Goal: Task Accomplishment & Management: Manage account settings

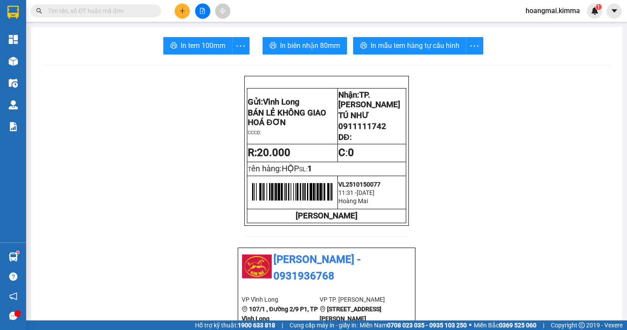
click at [130, 10] on input "text" at bounding box center [99, 11] width 103 height 10
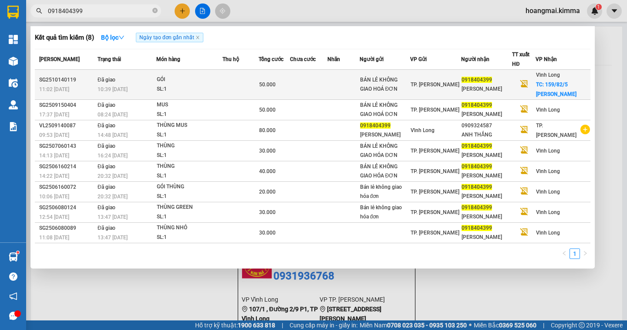
type input "0918404399"
click at [558, 97] on span "TC: 159/82/5 [PERSON_NAME]" at bounding box center [556, 89] width 41 height 16
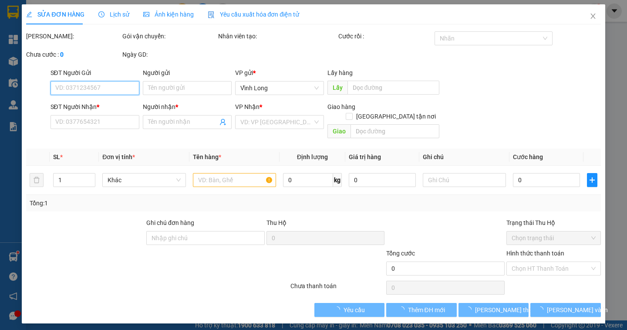
type input "BÁN LẺ KHÔNG GIAO HOÁ ĐƠN"
type input "0918404399"
type input "[PERSON_NAME]"
checkbox input "true"
type input "159/82/5 [PERSON_NAME] P1"
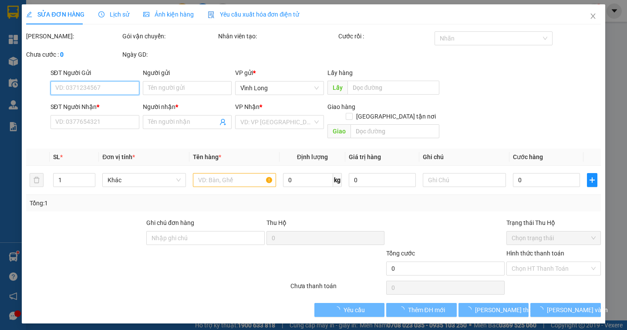
type input "50.000"
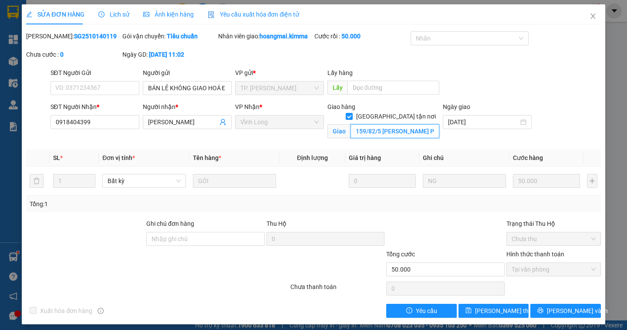
click at [412, 124] on input "159/82/5 [PERSON_NAME] P1" at bounding box center [395, 131] width 89 height 14
click at [590, 14] on icon "close" at bounding box center [593, 16] width 7 height 7
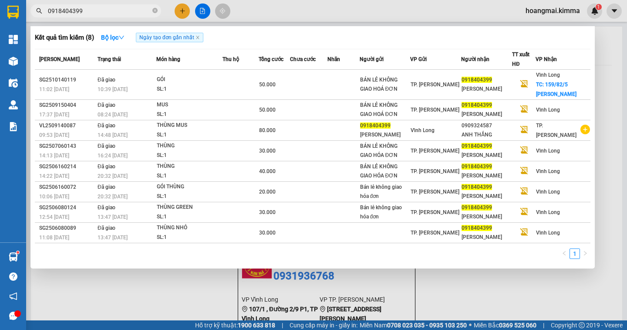
click at [105, 7] on input "0918404399" at bounding box center [99, 11] width 103 height 10
drag, startPoint x: 153, startPoint y: 11, endPoint x: 112, endPoint y: 10, distance: 41.8
click at [152, 11] on icon "close-circle" at bounding box center [154, 10] width 5 height 5
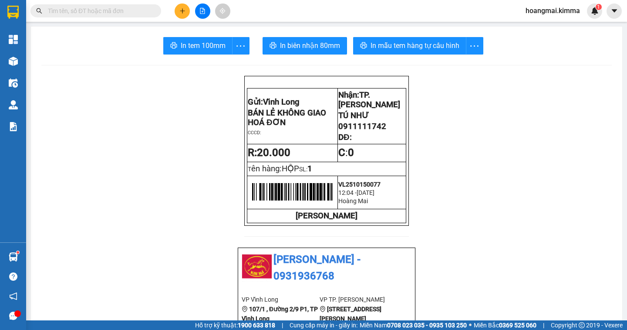
click at [111, 10] on input "text" at bounding box center [99, 11] width 103 height 10
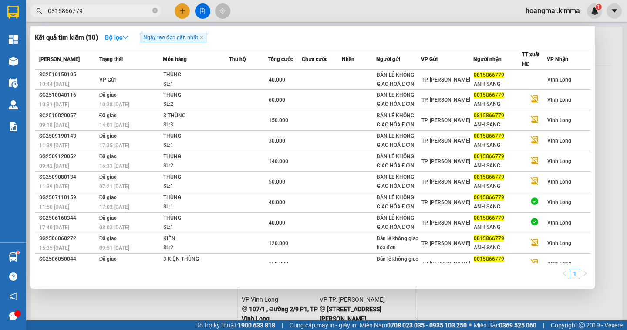
type input "0815866779"
click at [602, 136] on div at bounding box center [313, 165] width 627 height 330
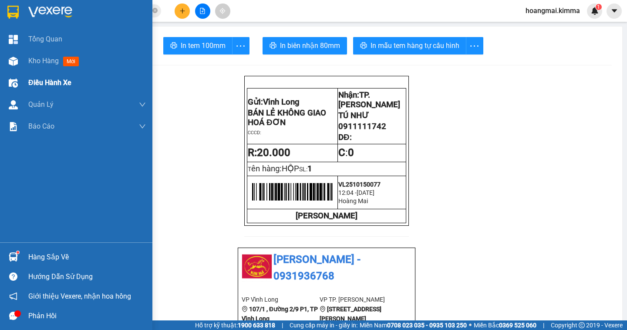
drag, startPoint x: 34, startPoint y: 64, endPoint x: 38, endPoint y: 75, distance: 11.9
click at [35, 64] on span "Kho hàng" at bounding box center [43, 61] width 30 height 8
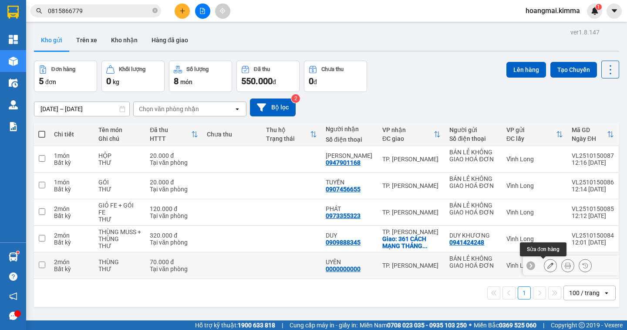
click at [545, 269] on button at bounding box center [551, 265] width 12 height 15
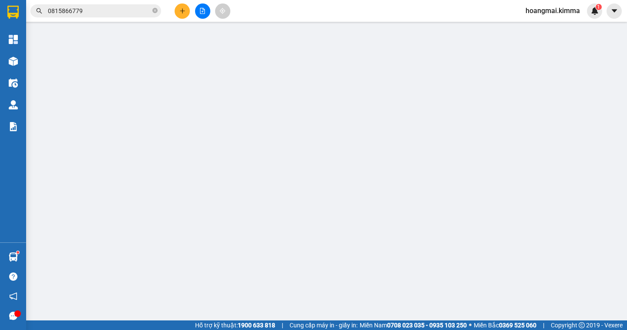
type input "BÁN LẺ KHÔNG GIAO HOÁ ĐƠN"
type input "0000000000"
type input "UYÊN"
type input "70.000"
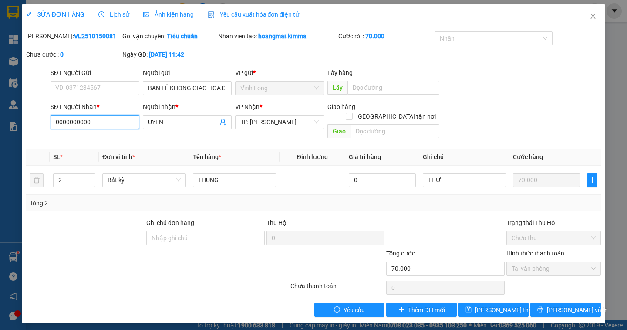
drag, startPoint x: 96, startPoint y: 127, endPoint x: 0, endPoint y: 125, distance: 95.9
click at [0, 125] on div "SỬA ĐƠN HÀNG Lịch sử Ảnh kiện hàng Yêu cầu xuất hóa đơn điện tử Total Paid Fee …" at bounding box center [313, 165] width 627 height 330
type input "0775590409"
click at [103, 89] on input "SĐT Người Gửi" at bounding box center [95, 88] width 89 height 14
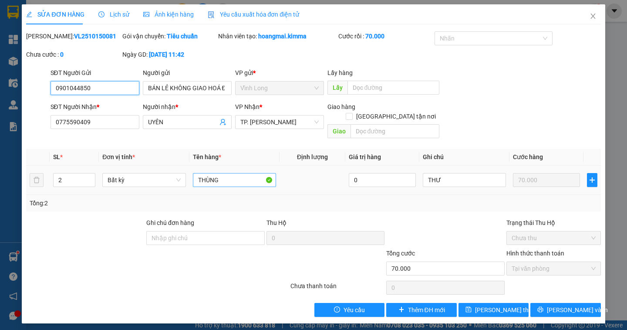
type input "0901044850"
click at [216, 173] on input "THÙNG" at bounding box center [234, 180] width 83 height 14
click at [221, 173] on input "THÙNG" at bounding box center [234, 180] width 83 height 14
type input "T"
type input "1 THÙNG MUS + 1 THÙNG"
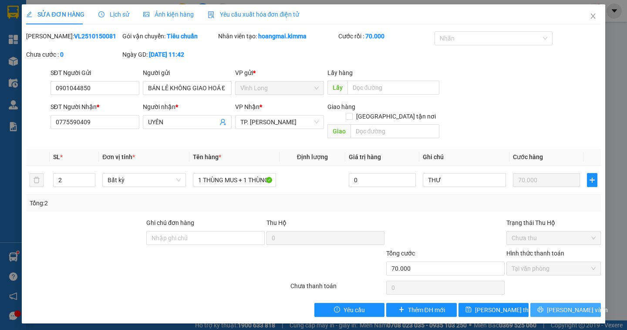
click at [569, 305] on span "[PERSON_NAME] và In" at bounding box center [577, 310] width 61 height 10
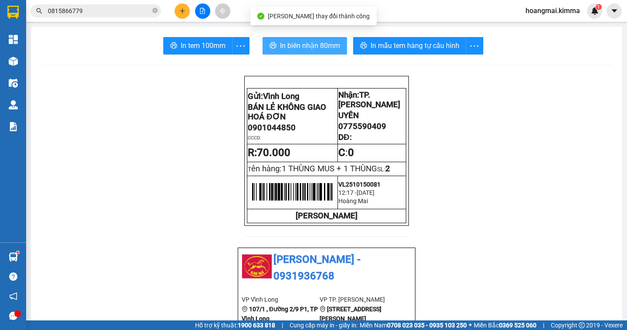
click at [303, 47] on span "In biên nhận 80mm" at bounding box center [310, 45] width 60 height 11
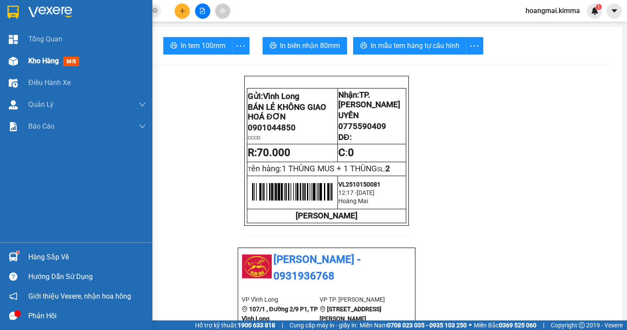
click at [35, 63] on span "Kho hàng" at bounding box center [43, 61] width 30 height 8
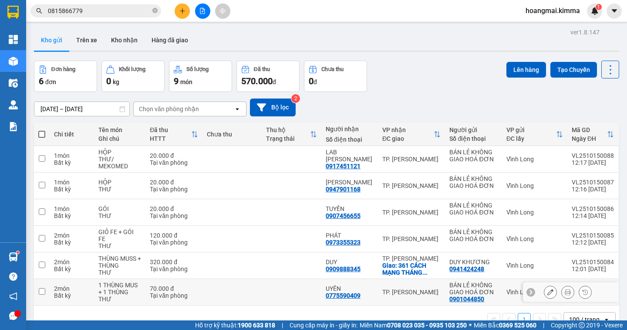
click at [548, 295] on icon at bounding box center [551, 292] width 6 height 6
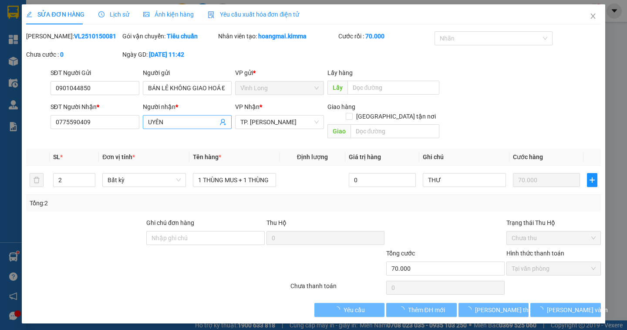
type input "0901044850"
type input "BÁN LẺ KHÔNG GIAO HOÁ ĐƠN"
type input "0775590409"
type input "UYÊN"
type input "70.000"
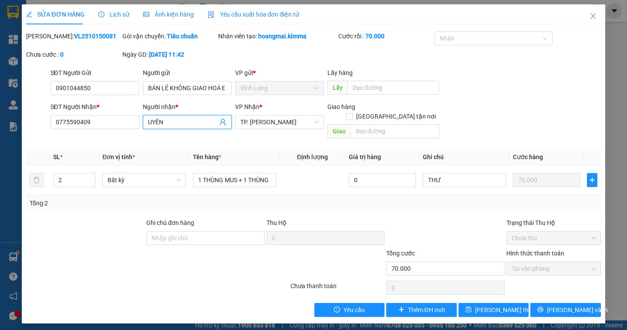
click at [146, 120] on span "UYÊN" at bounding box center [187, 122] width 89 height 14
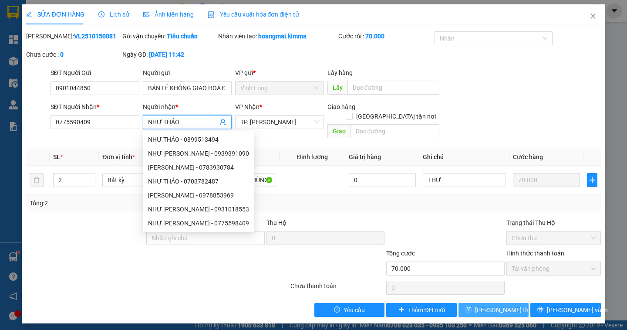
type input "NHƯ THẢO"
click at [497, 305] on span "[PERSON_NAME] thay đổi" at bounding box center [510, 310] width 70 height 10
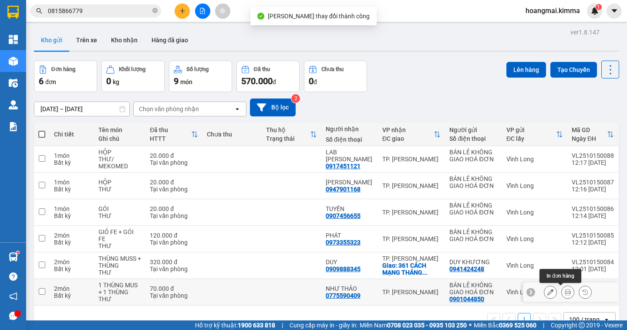
click at [565, 291] on icon at bounding box center [568, 292] width 6 height 6
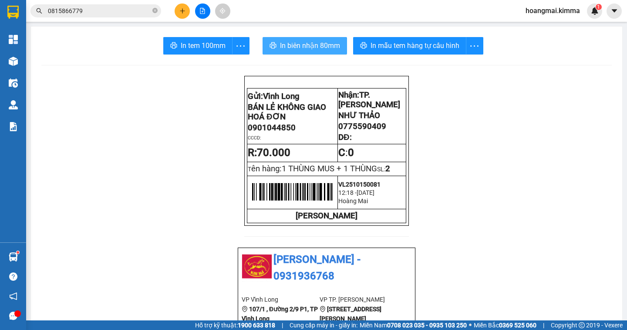
click at [302, 49] on span "In biên nhận 80mm" at bounding box center [310, 45] width 60 height 11
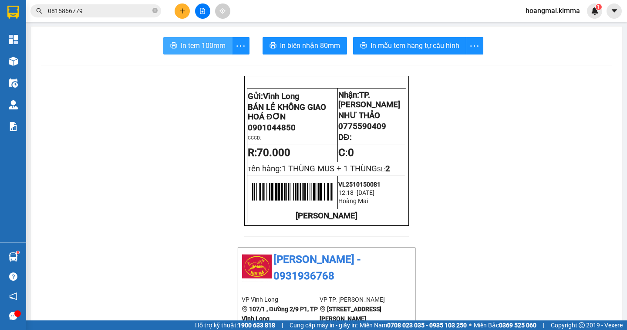
click at [195, 44] on span "In tem 100mm" at bounding box center [203, 45] width 45 height 11
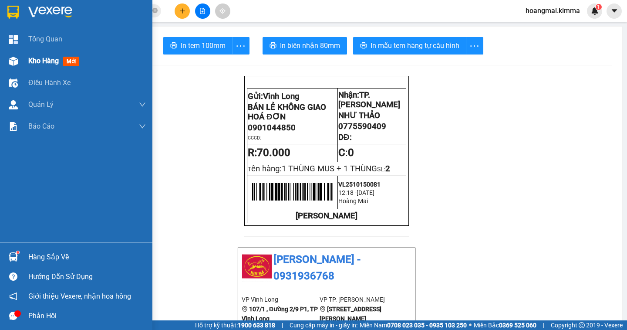
click at [35, 61] on span "Kho hàng" at bounding box center [43, 61] width 30 height 8
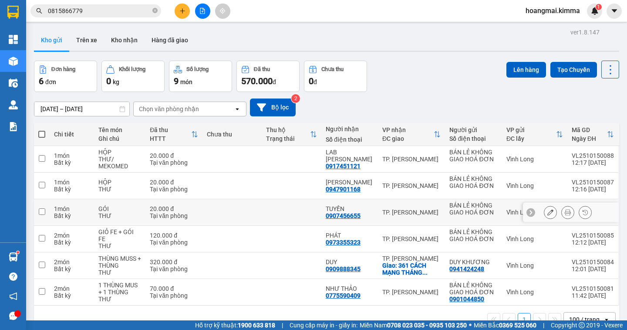
scroll to position [40, 0]
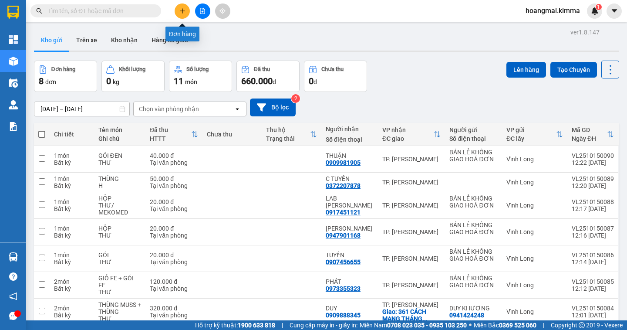
click at [181, 11] on icon "plus" at bounding box center [183, 11] width 6 height 6
click at [181, 11] on body "Kết quả tìm kiếm ( 0 ) Bộ lọc Ngày tạo đơn gần nhất No Data hoangmai.kimma 1 Tổ…" at bounding box center [313, 165] width 627 height 330
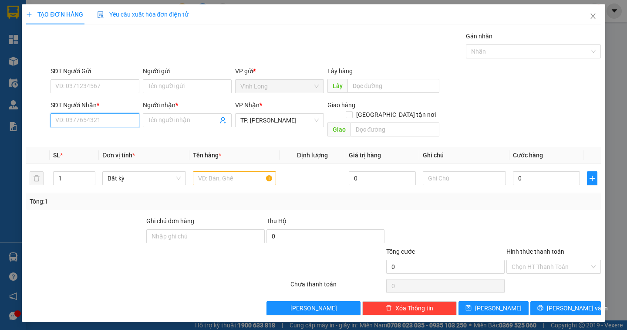
click at [100, 119] on input "SĐT Người Nhận *" at bounding box center [95, 120] width 89 height 14
type input "0908851675"
click at [164, 121] on input "Người nhận *" at bounding box center [183, 120] width 70 height 10
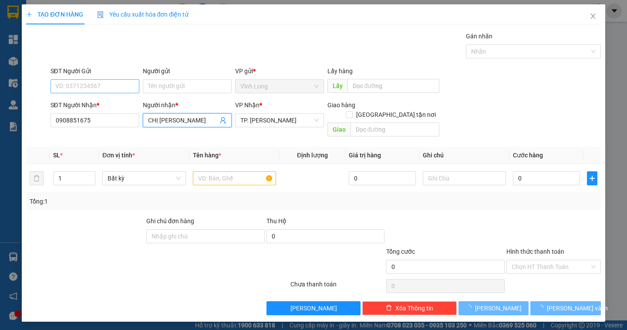
type input "CHỊ TRANG"
click at [95, 84] on input "SĐT Người Gửi" at bounding box center [95, 86] width 89 height 14
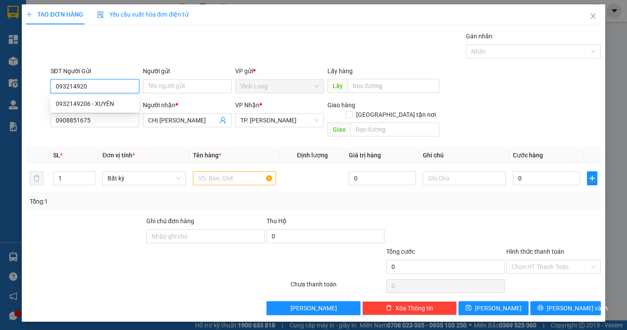
type input "0932149206"
click at [103, 103] on div "0932149206 - XUYÊN" at bounding box center [95, 104] width 78 height 10
type input "XUYÊN"
type input "0932149206"
click at [221, 171] on input "text" at bounding box center [234, 178] width 83 height 14
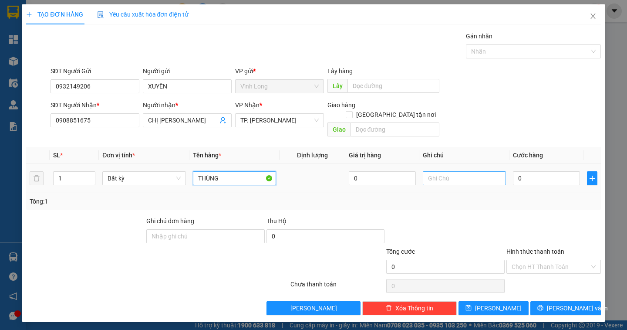
type input "THÙNG"
click at [444, 171] on input "text" at bounding box center [464, 178] width 83 height 14
type input "NGÂN"
click at [539, 173] on input "0" at bounding box center [546, 178] width 67 height 14
type input "4"
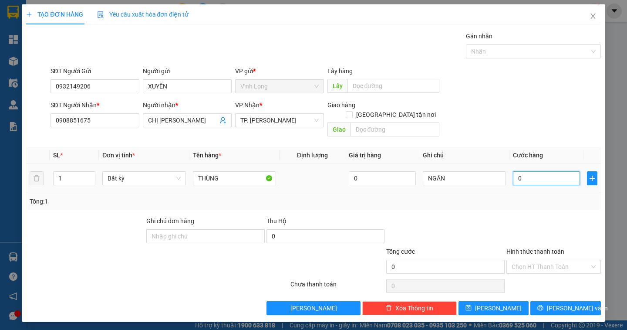
type input "4"
type input "40"
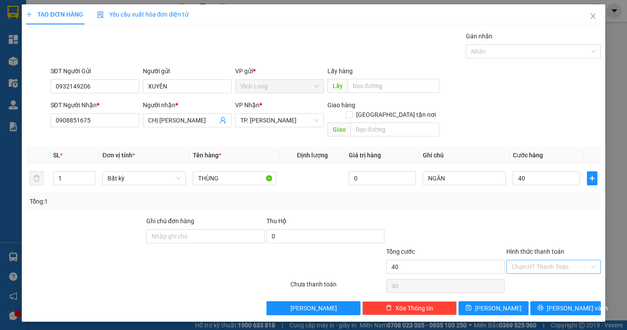
type input "40.000"
click at [572, 260] on input "Hình thức thanh toán" at bounding box center [551, 266] width 78 height 13
click at [566, 270] on div "Tại văn phòng" at bounding box center [554, 275] width 84 height 10
type input "0"
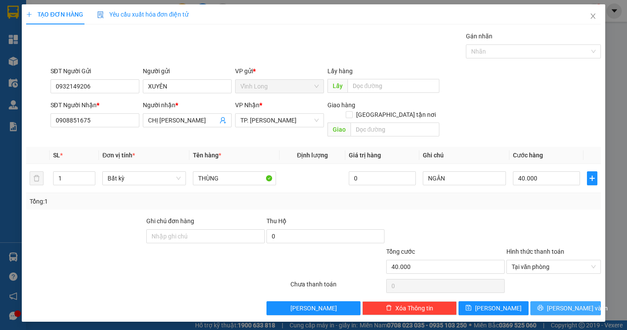
click at [569, 303] on span "[PERSON_NAME] và In" at bounding box center [577, 308] width 61 height 10
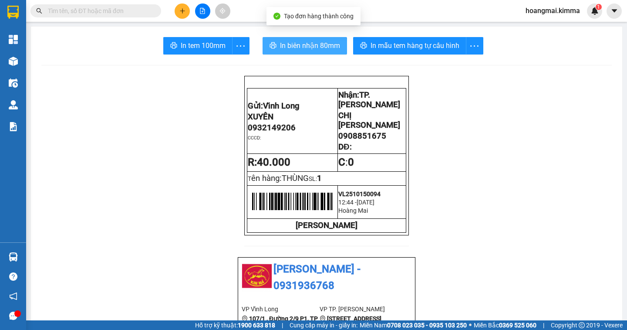
click at [303, 48] on span "In biên nhận 80mm" at bounding box center [310, 45] width 60 height 11
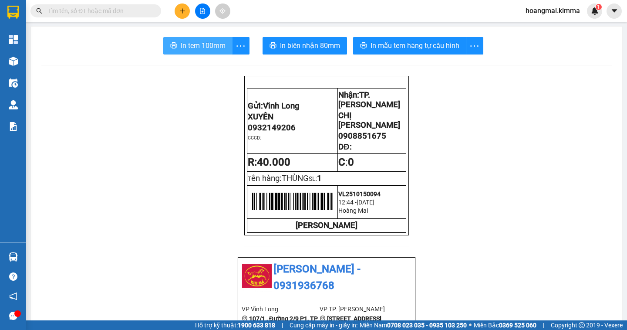
click at [181, 49] on span "In tem 100mm" at bounding box center [203, 45] width 45 height 11
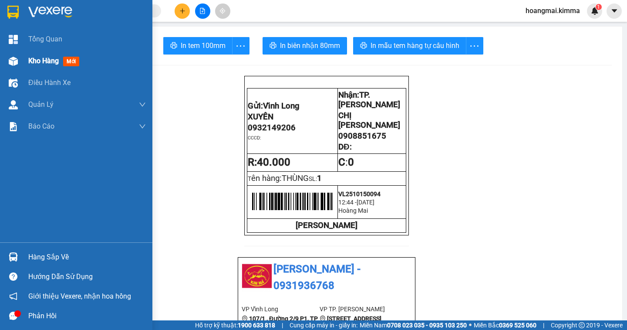
click at [44, 60] on span "Kho hàng" at bounding box center [43, 61] width 30 height 8
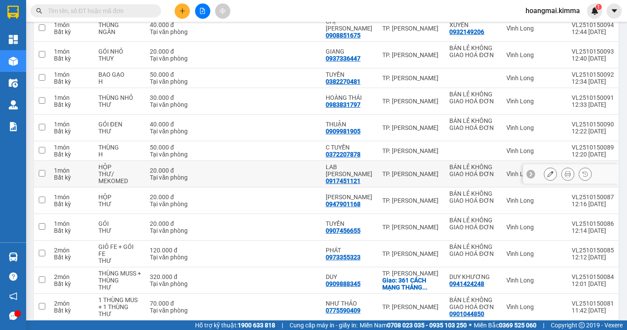
scroll to position [159, 0]
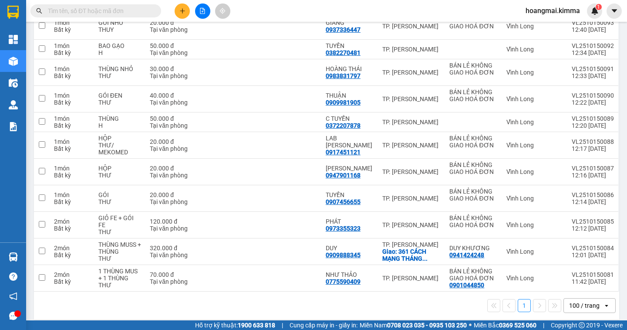
click at [588, 301] on div "100 / trang" at bounding box center [584, 305] width 30 height 9
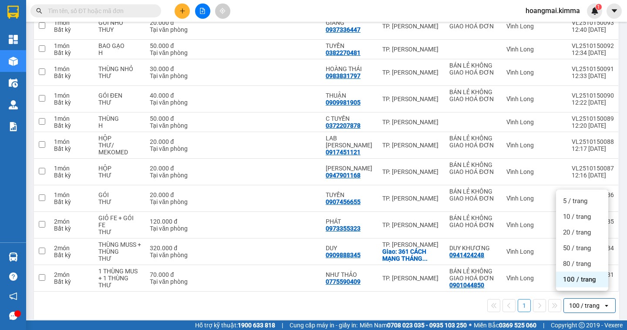
click at [587, 285] on div "100 / trang" at bounding box center [582, 279] width 52 height 16
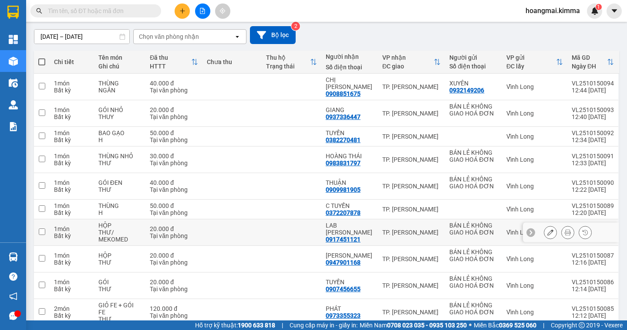
scroll to position [0, 0]
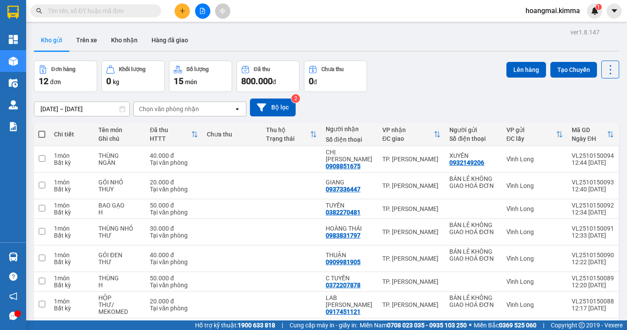
click at [43, 135] on span at bounding box center [41, 134] width 7 height 7
click at [42, 130] on input "checkbox" at bounding box center [42, 130] width 0 height 0
checkbox input "true"
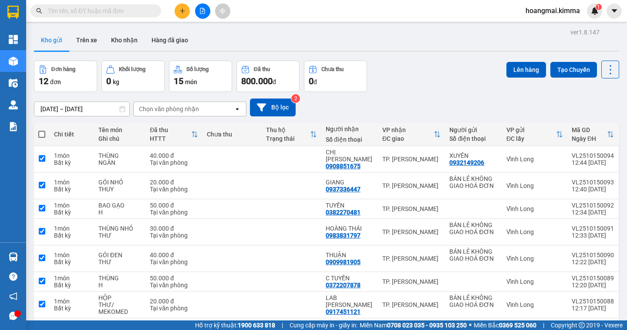
checkbox input "true"
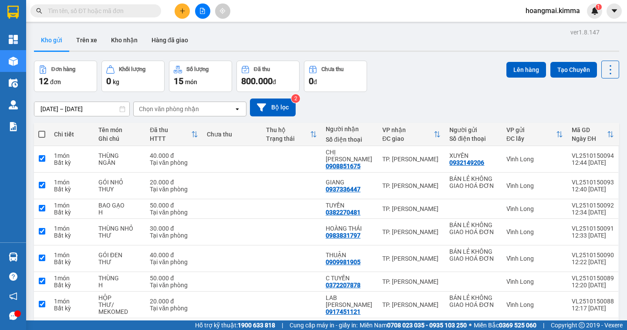
checkbox input "true"
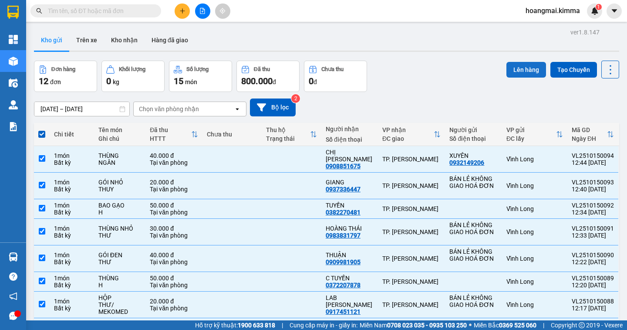
click at [515, 68] on button "Lên hàng" at bounding box center [527, 70] width 40 height 16
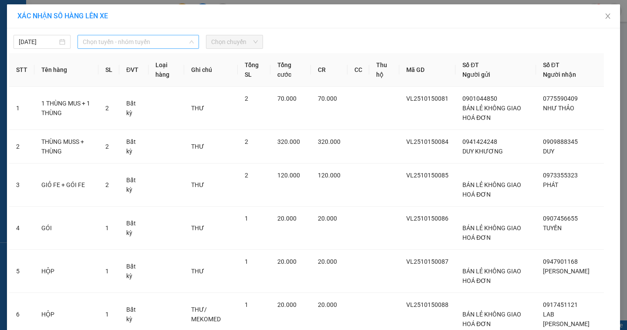
click at [138, 42] on span "Chọn tuyến - nhóm tuyến" at bounding box center [138, 41] width 111 height 13
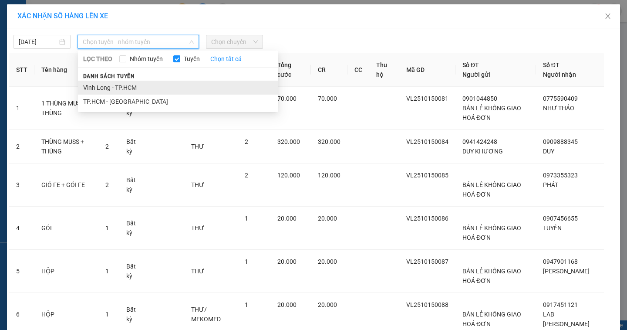
click at [129, 87] on li "Vĩnh Long - TP.HCM" at bounding box center [178, 88] width 200 height 14
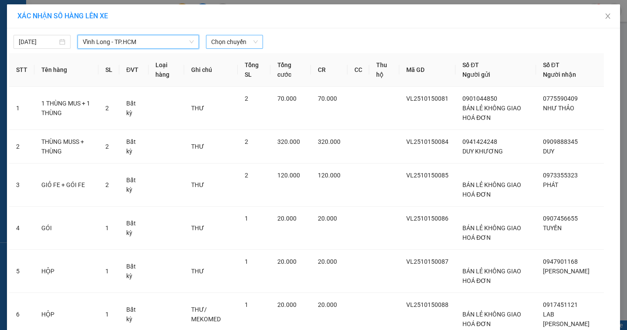
click at [248, 41] on span "Chọn chuyến" at bounding box center [234, 41] width 47 height 13
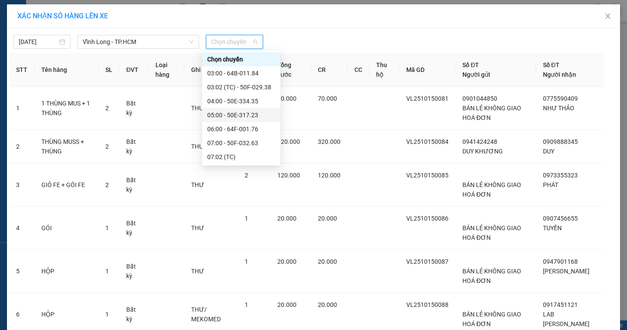
scroll to position [167, 0]
click at [259, 88] on div "13:00 - 64B-010.50" at bounding box center [241, 87] width 68 height 10
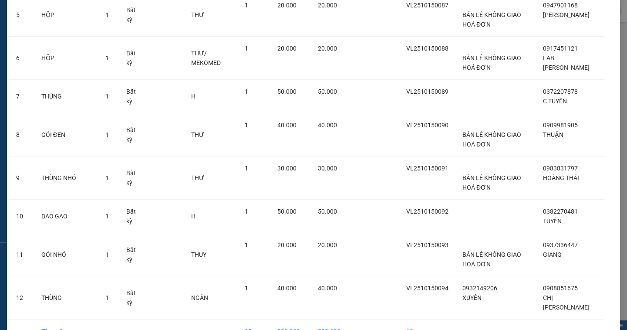
scroll to position [305, 0]
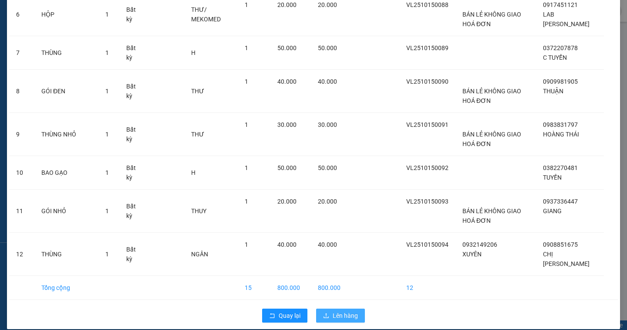
click at [352, 311] on span "Lên hàng" at bounding box center [345, 316] width 25 height 10
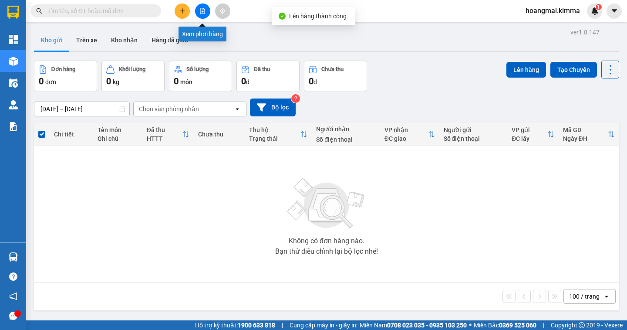
click at [203, 12] on icon "file-add" at bounding box center [203, 11] width 6 height 6
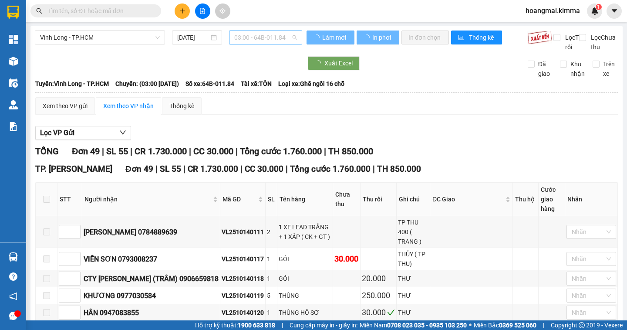
click at [289, 33] on span "03:00 - 64B-011.84" at bounding box center [265, 37] width 63 height 13
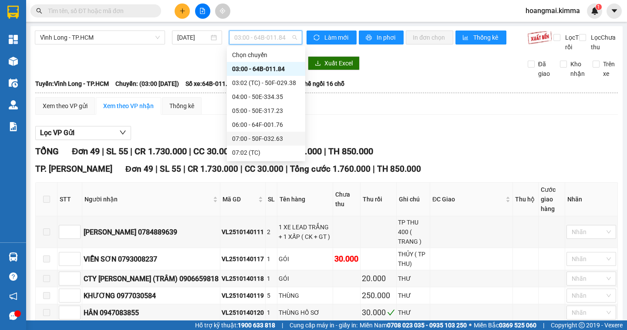
scroll to position [131, 0]
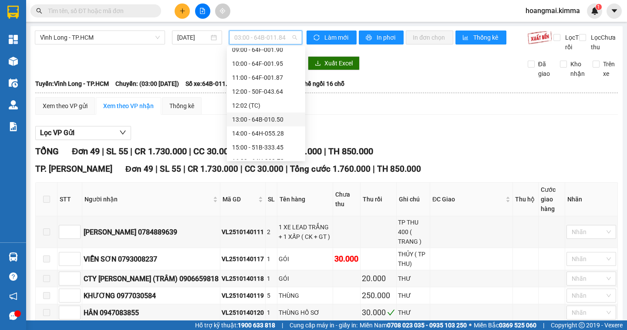
click at [284, 122] on div "13:00 - 64B-010.50" at bounding box center [266, 120] width 68 height 10
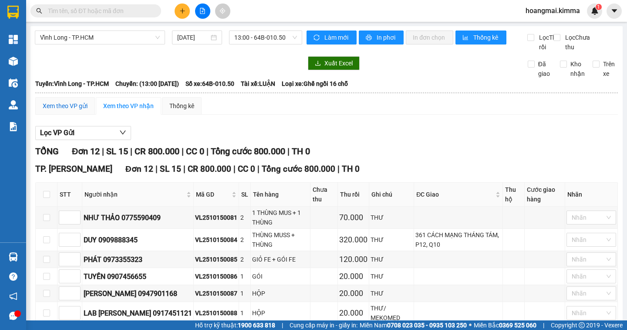
click at [68, 111] on div "Xem theo VP gửi" at bounding box center [65, 106] width 45 height 10
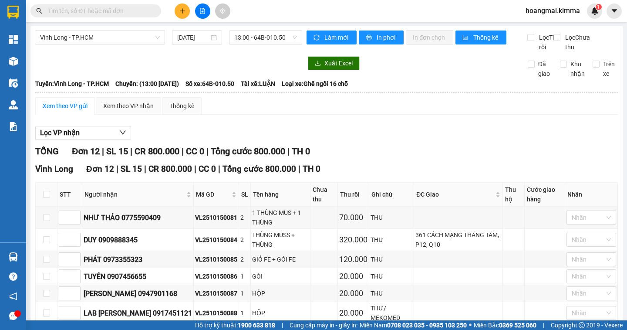
scroll to position [160, 0]
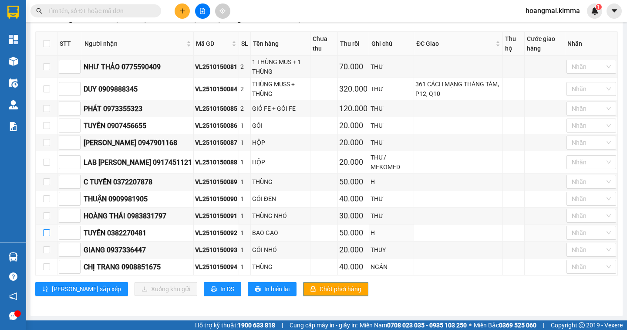
drag, startPoint x: 48, startPoint y: 233, endPoint x: 135, endPoint y: 290, distance: 103.7
click at [48, 232] on input "checkbox" at bounding box center [46, 232] width 7 height 7
checkbox input "true"
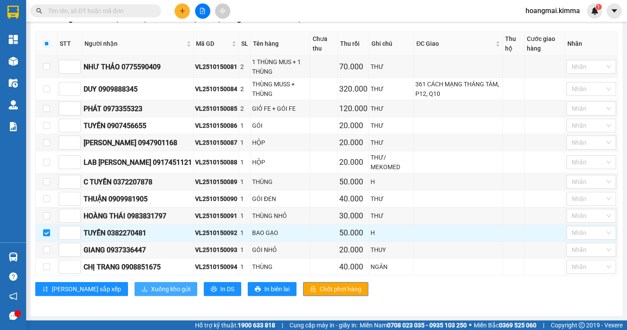
click at [151, 288] on span "Xuống kho gửi" at bounding box center [170, 289] width 39 height 10
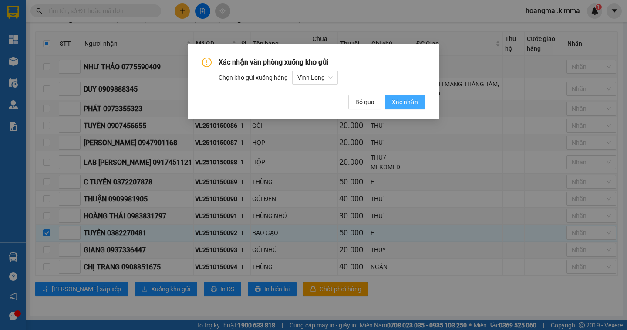
click at [410, 105] on span "Xác nhận" at bounding box center [405, 102] width 26 height 10
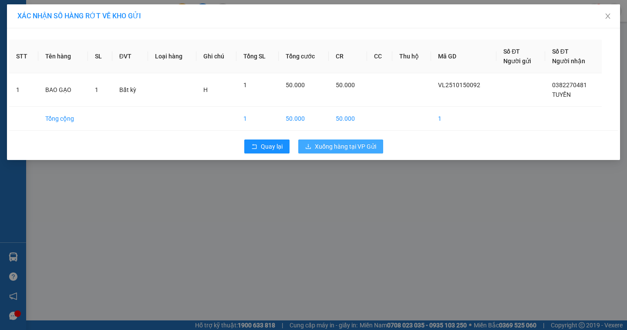
click at [348, 146] on span "Xuống hàng tại VP Gửi" at bounding box center [345, 147] width 61 height 10
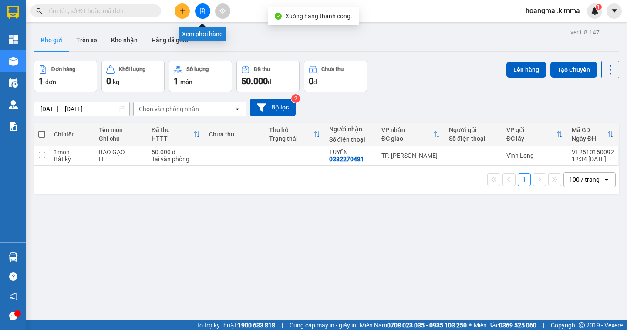
click at [201, 12] on icon "file-add" at bounding box center [203, 11] width 6 height 6
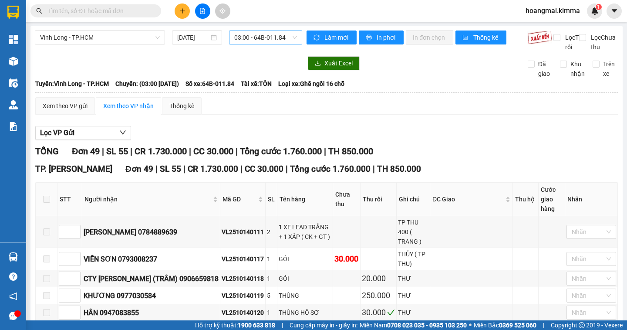
click at [283, 40] on span "03:00 - 64B-011.84" at bounding box center [265, 37] width 63 height 13
click at [283, 39] on span "03:00 - 64B-011.84" at bounding box center [265, 37] width 63 height 13
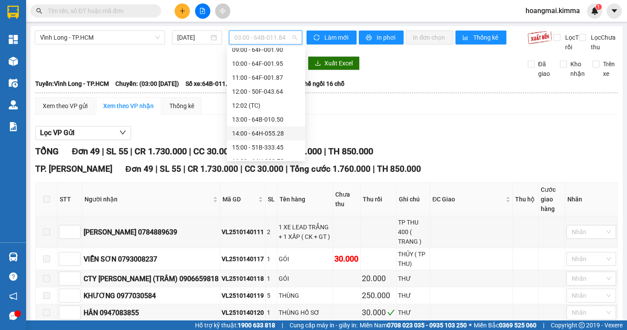
scroll to position [167, 0]
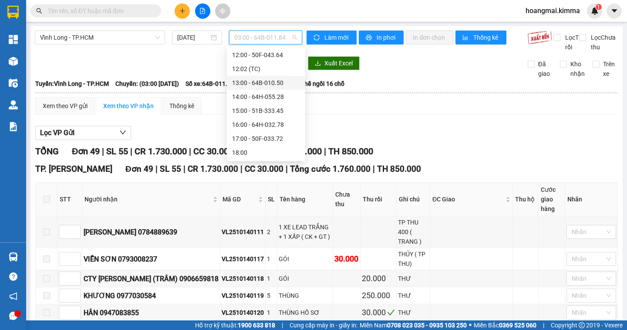
click at [285, 82] on div "13:00 - 64B-010.50" at bounding box center [266, 83] width 68 height 10
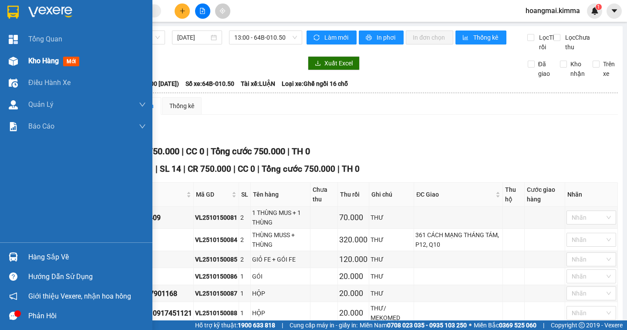
click at [40, 61] on span "Kho hàng" at bounding box center [43, 61] width 30 height 8
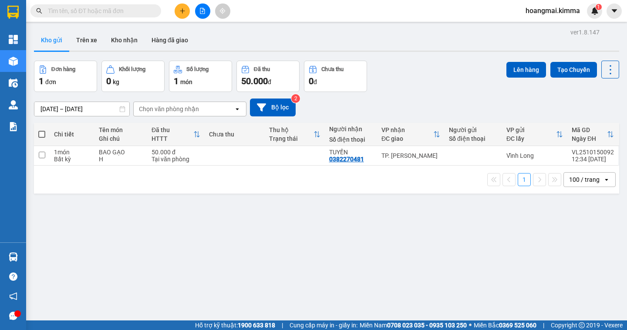
click at [208, 14] on button at bounding box center [202, 10] width 15 height 15
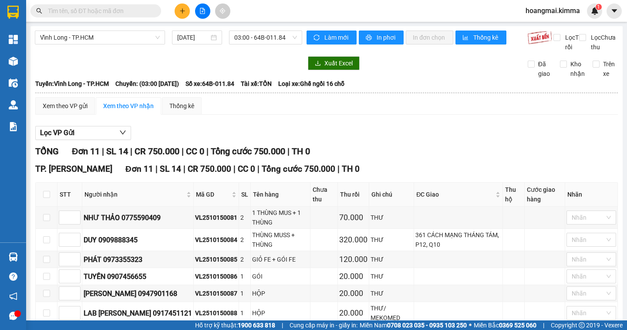
click at [286, 41] on span "03:00 - 64B-011.84" at bounding box center [265, 37] width 63 height 13
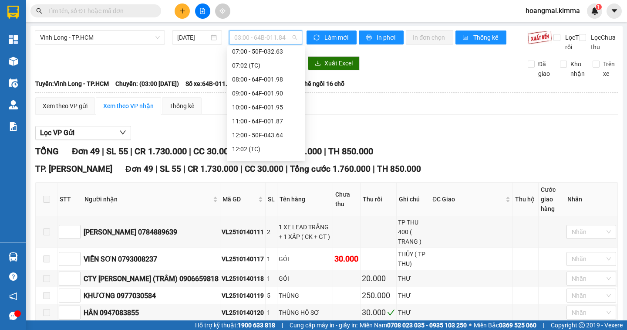
scroll to position [167, 0]
click at [288, 84] on div "13:00 - 64B-010.50" at bounding box center [266, 83] width 68 height 10
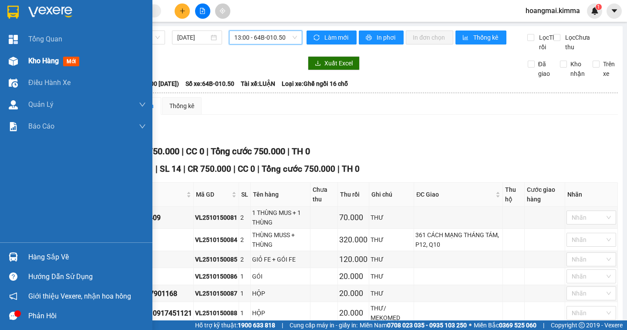
click at [44, 62] on span "Kho hàng" at bounding box center [43, 61] width 30 height 8
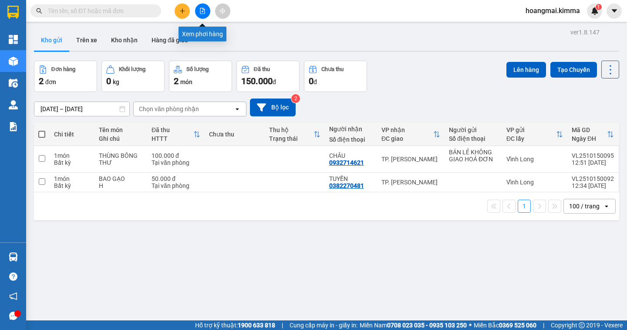
click at [205, 12] on icon "file-add" at bounding box center [203, 11] width 6 height 6
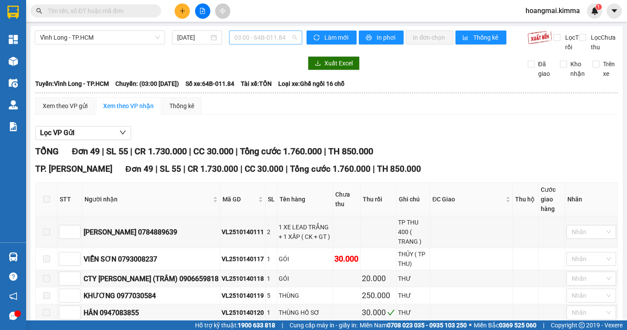
click at [278, 38] on span "03:00 - 64B-011.84" at bounding box center [265, 37] width 63 height 13
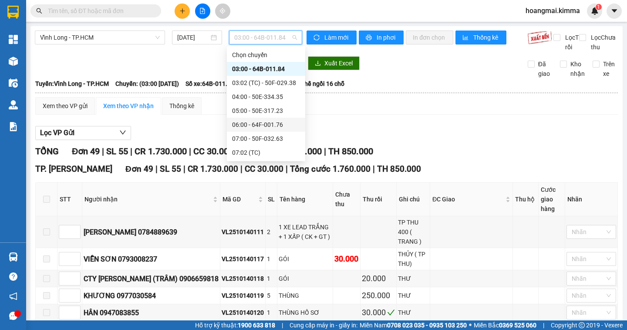
scroll to position [131, 0]
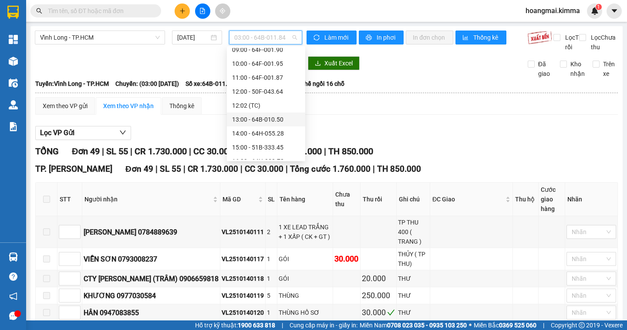
click at [287, 118] on div "13:00 - 64B-010.50" at bounding box center [266, 120] width 68 height 10
